Goal: Information Seeking & Learning: Learn about a topic

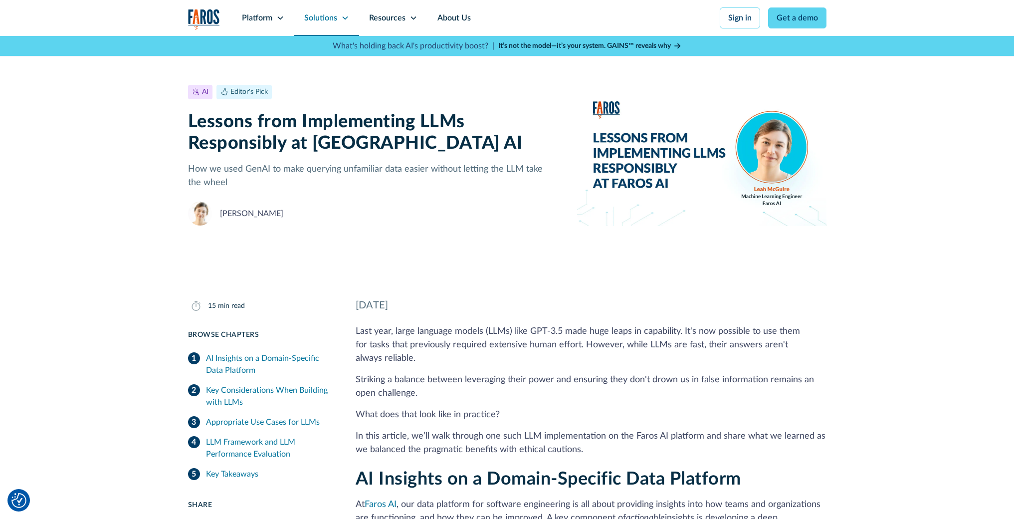
click at [347, 17] on icon at bounding box center [344, 17] width 5 height 3
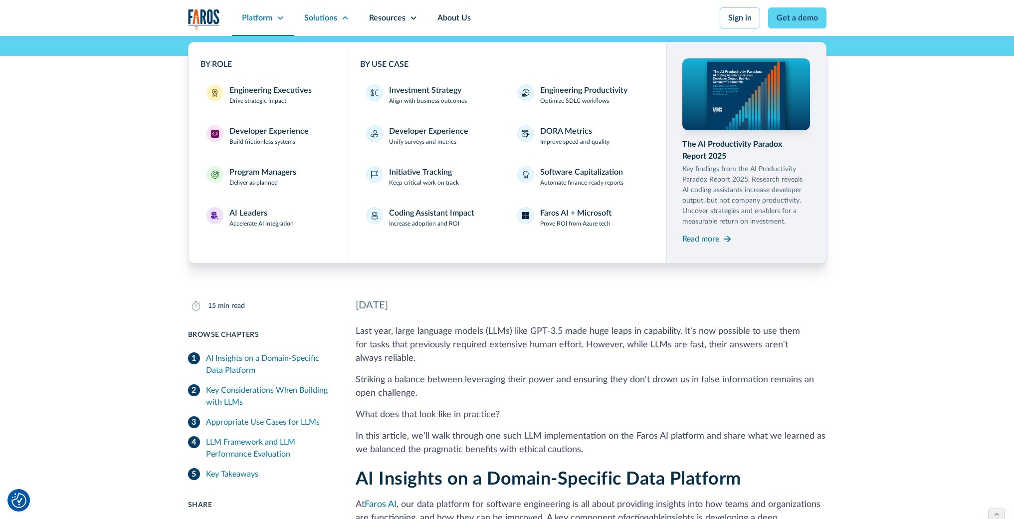
click at [282, 20] on icon at bounding box center [280, 18] width 8 height 8
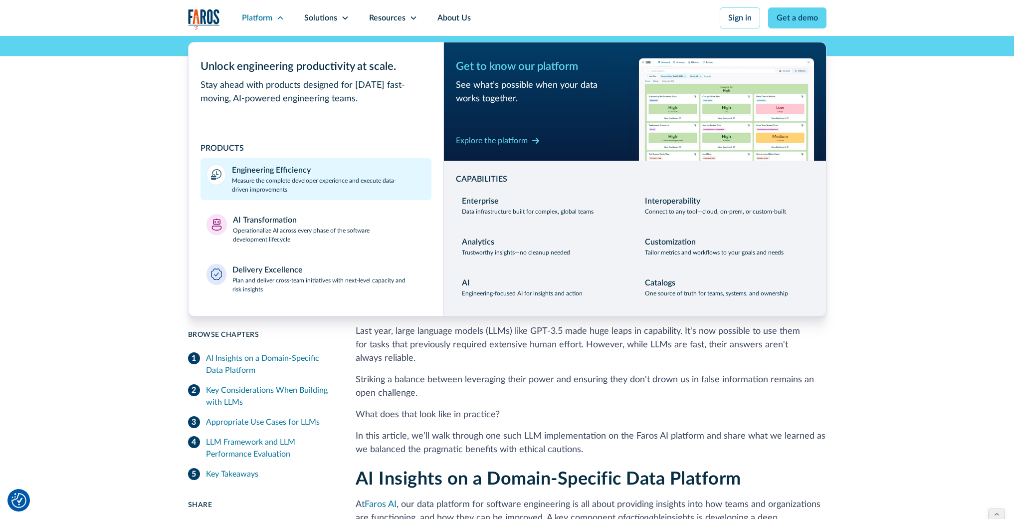
click at [293, 186] on p "Measure the complete developer experience and execute data-driven improvements" at bounding box center [329, 185] width 194 height 18
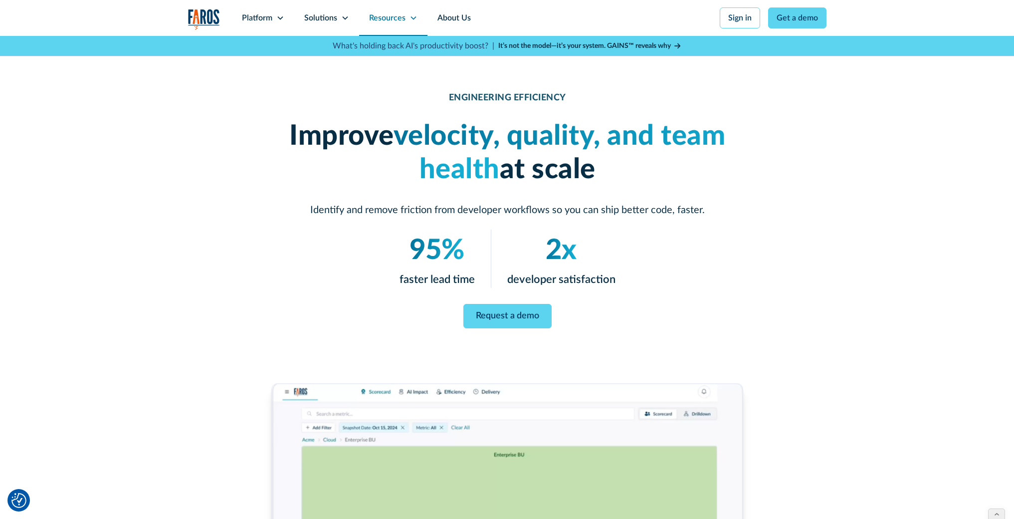
click at [411, 16] on icon at bounding box center [413, 18] width 8 height 8
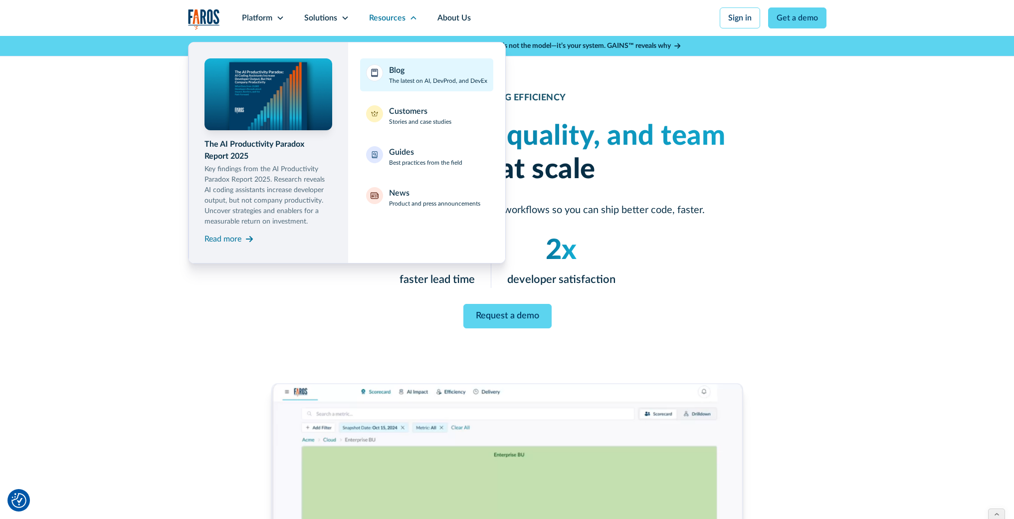
click at [421, 79] on p "The latest on AI, DevProd, and DevEx" at bounding box center [438, 80] width 98 height 9
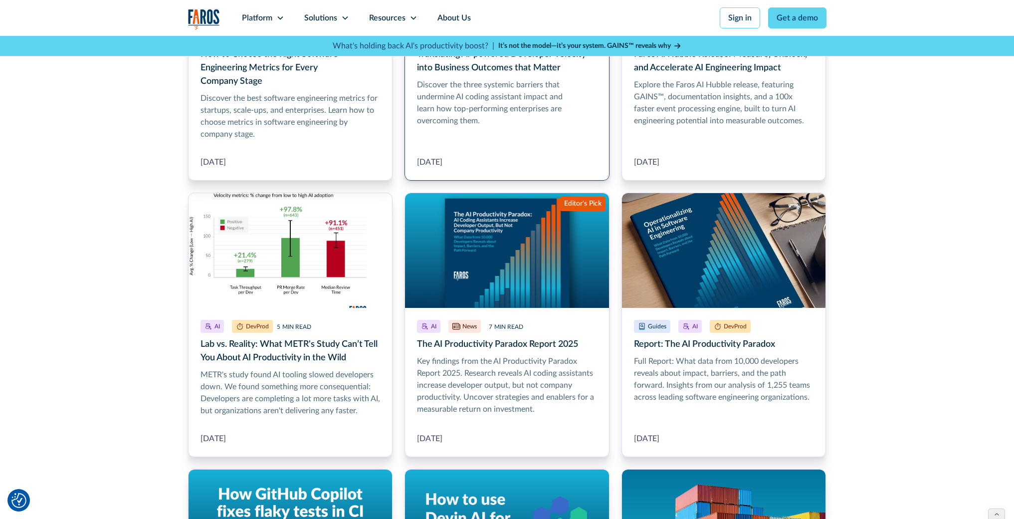
scroll to position [444, 0]
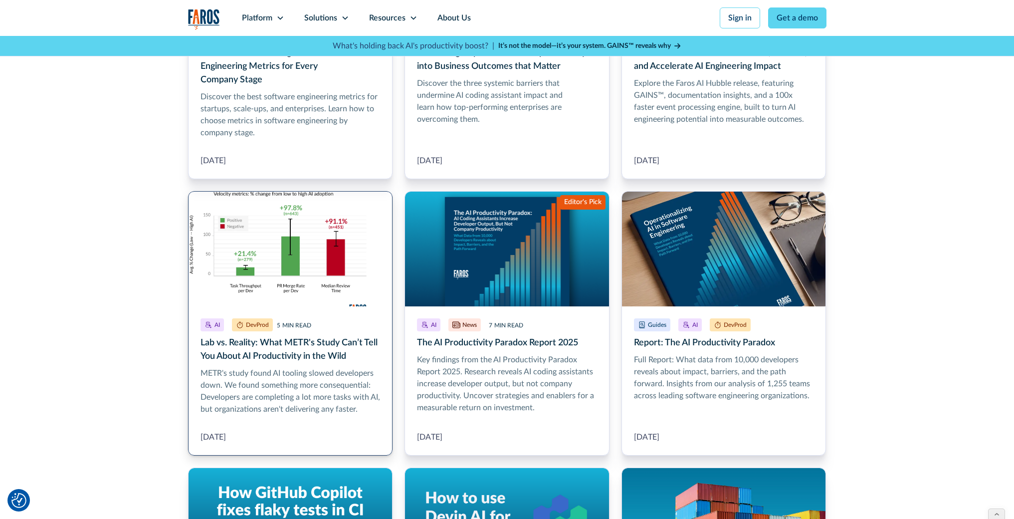
click at [313, 384] on link "Lab vs. Reality: What METR's Study Can’t Tell You About AI Productivity in the …" at bounding box center [290, 323] width 205 height 264
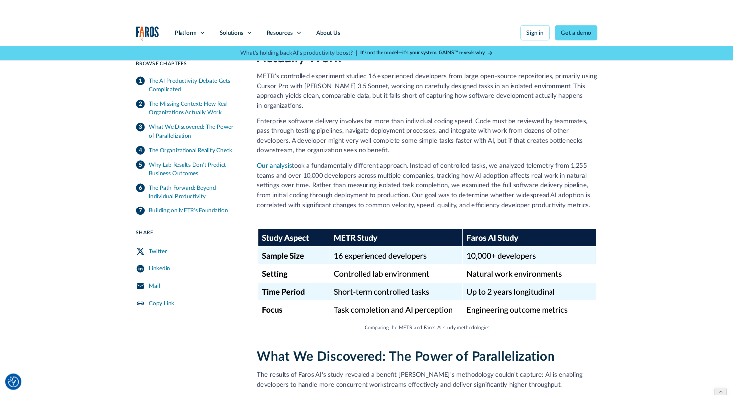
scroll to position [790, 0]
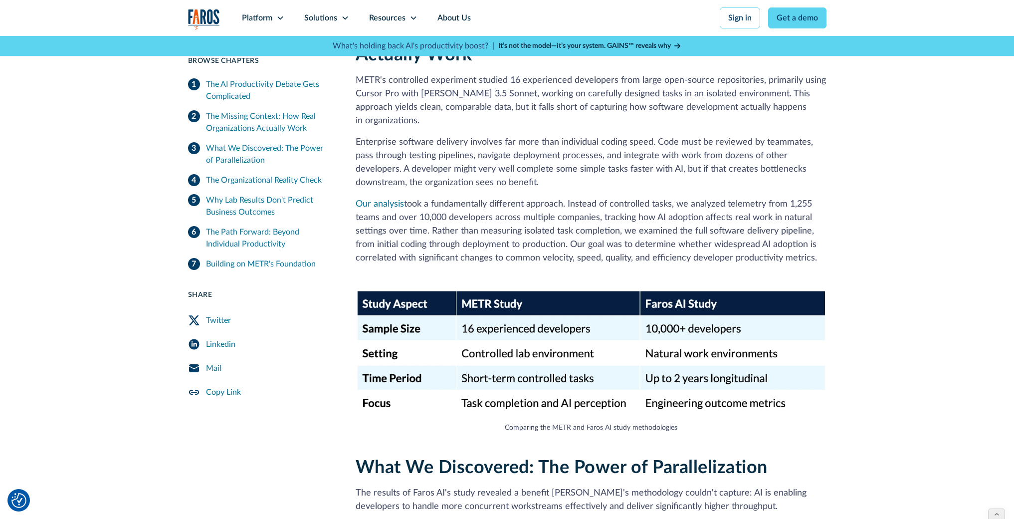
click at [468, 262] on div "The Missing Context: How Real Organizations Actually Work METR's controlled exp…" at bounding box center [591, 228] width 471 height 410
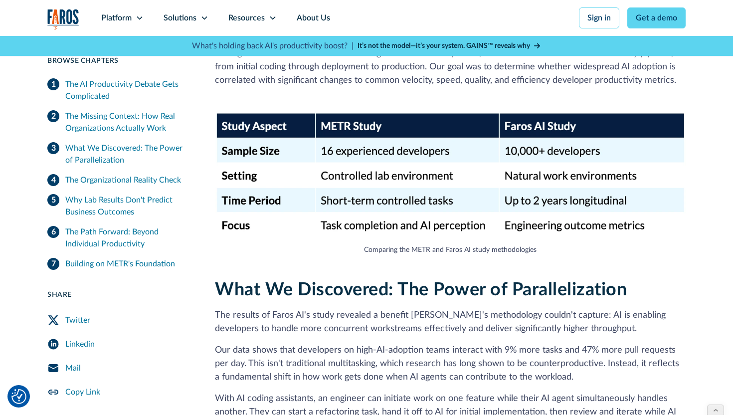
scroll to position [970, 0]
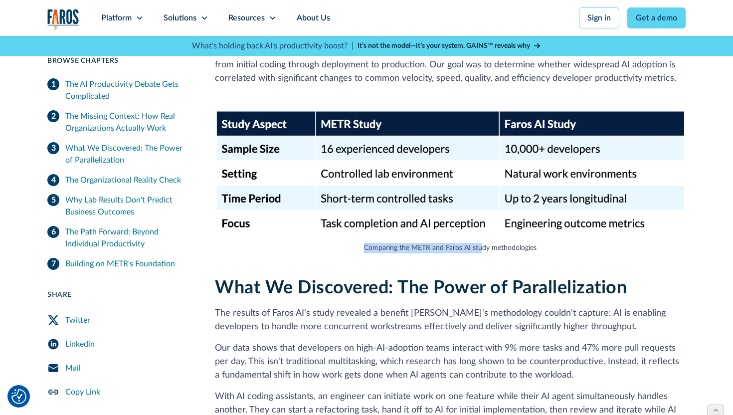
drag, startPoint x: 366, startPoint y: 235, endPoint x: 481, endPoint y: 235, distance: 115.2
click at [481, 243] on figcaption "Comparing the METR and Faros AI study methodologies" at bounding box center [450, 248] width 471 height 10
copy figcaption "Comparing the METR and Faros AI study methodologies"
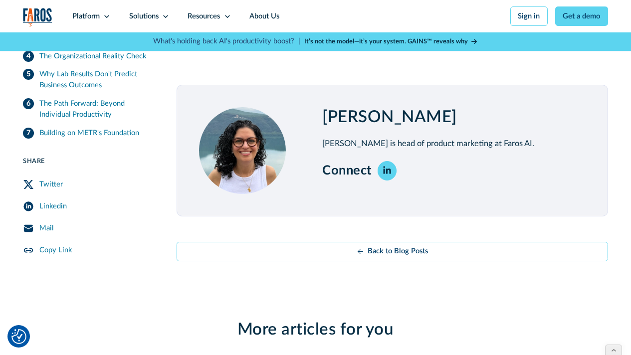
scroll to position [2723, 0]
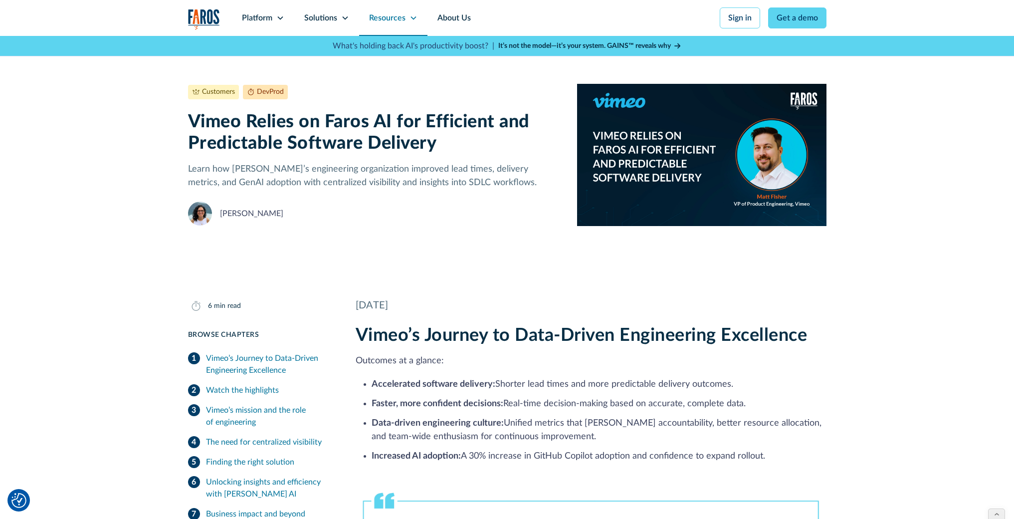
click at [417, 18] on div "Resources" at bounding box center [393, 18] width 68 height 36
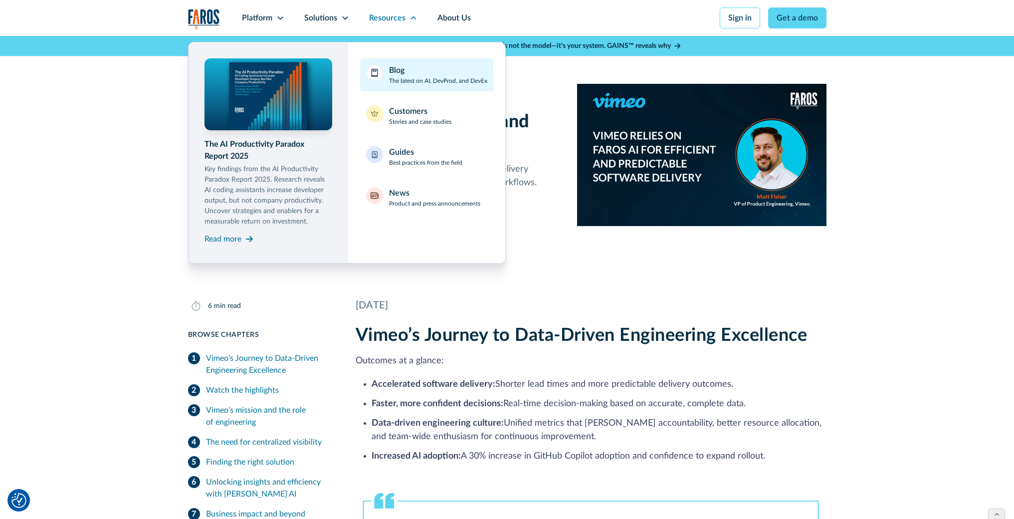
click at [428, 77] on p "The latest on AI, DevProd, and DevEx" at bounding box center [438, 80] width 98 height 9
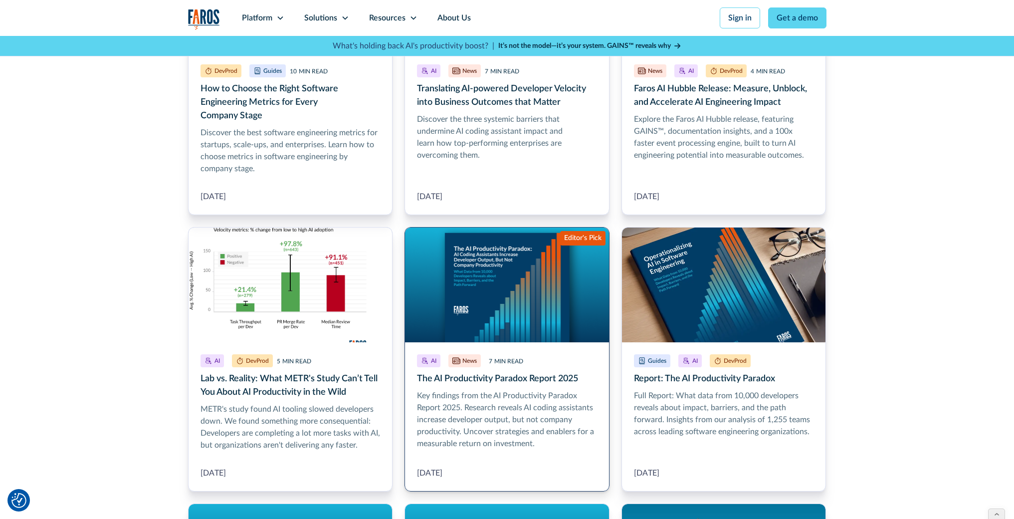
scroll to position [521, 0]
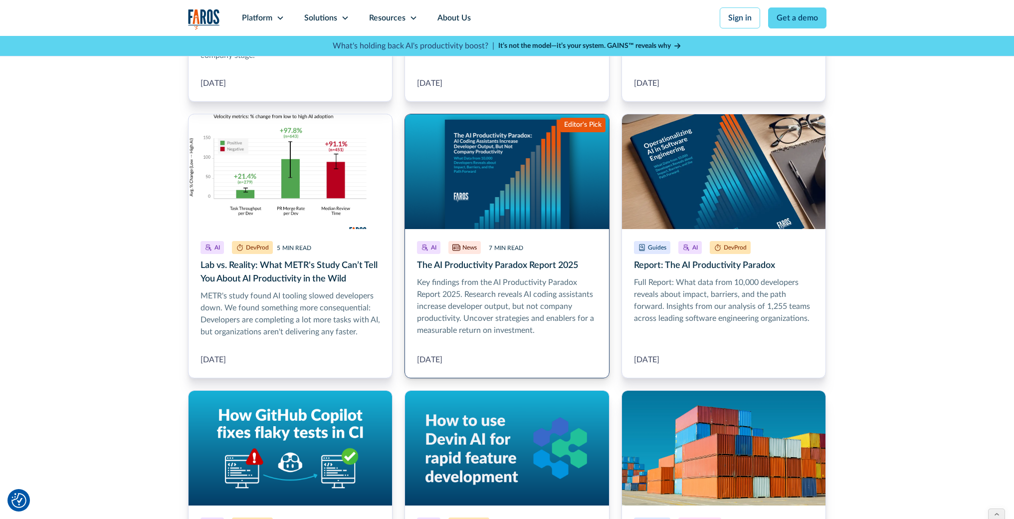
click at [494, 326] on link "The AI Productivity Paradox Report 2025" at bounding box center [506, 246] width 205 height 264
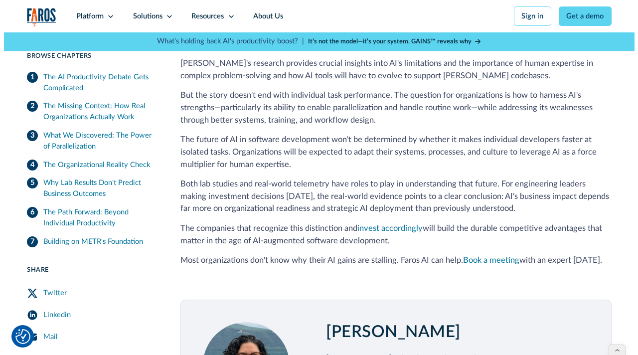
scroll to position [2888, 0]
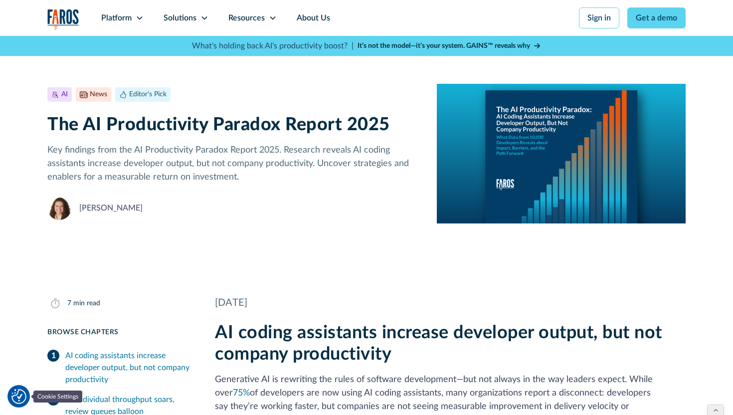
click at [21, 398] on img "Cookie Settings" at bounding box center [18, 396] width 15 height 15
